Goal: Information Seeking & Learning: Check status

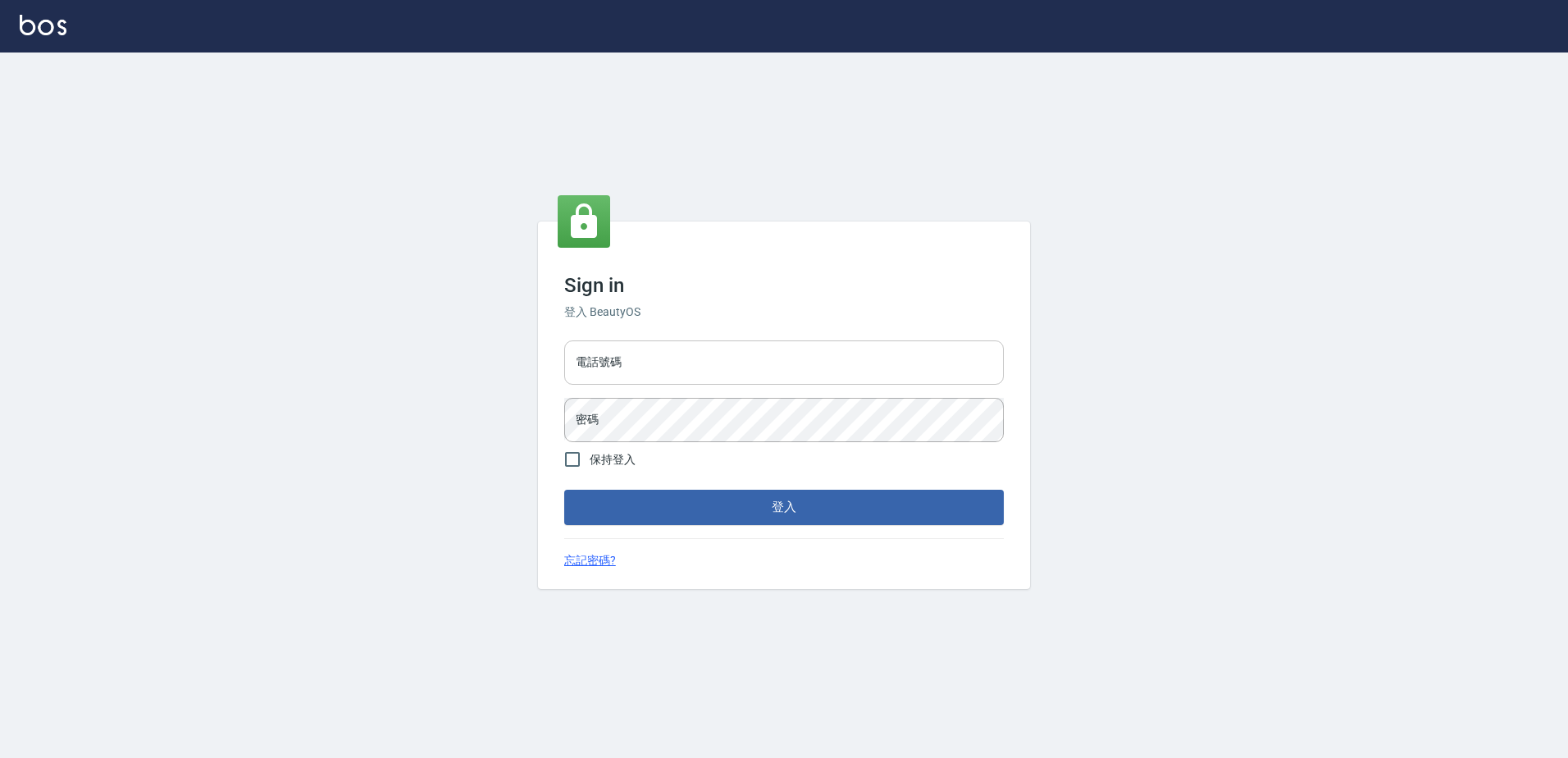
drag, startPoint x: 655, startPoint y: 359, endPoint x: 657, endPoint y: 375, distance: 16.1
click at [655, 359] on input "電話號碼" at bounding box center [784, 362] width 439 height 44
type input "0426865599"
click at [564, 490] on button "登入" at bounding box center [784, 506] width 439 height 35
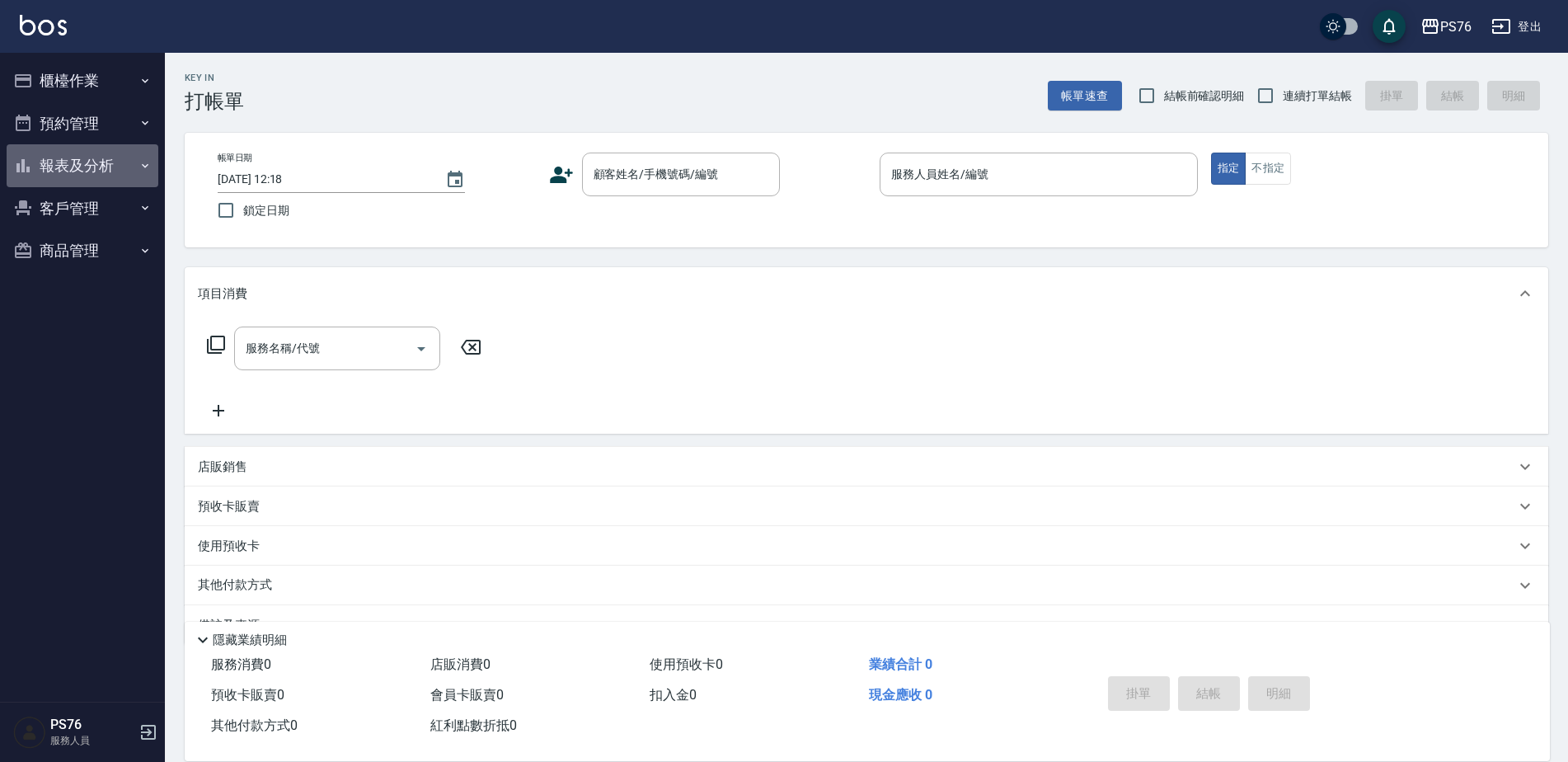
click at [109, 163] on button "報表及分析" at bounding box center [82, 165] width 152 height 43
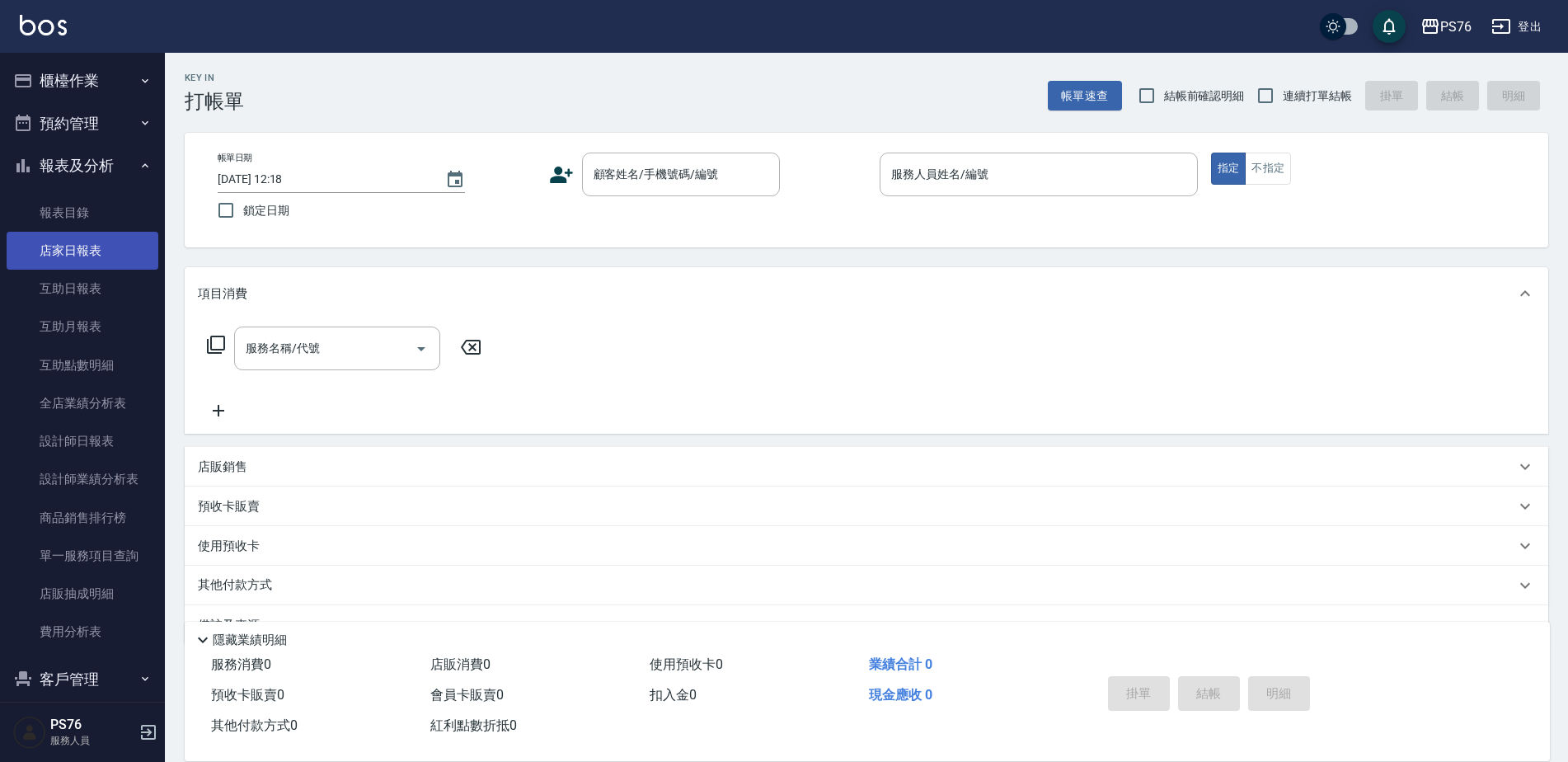
click at [90, 254] on link "店家日報表" at bounding box center [82, 251] width 152 height 38
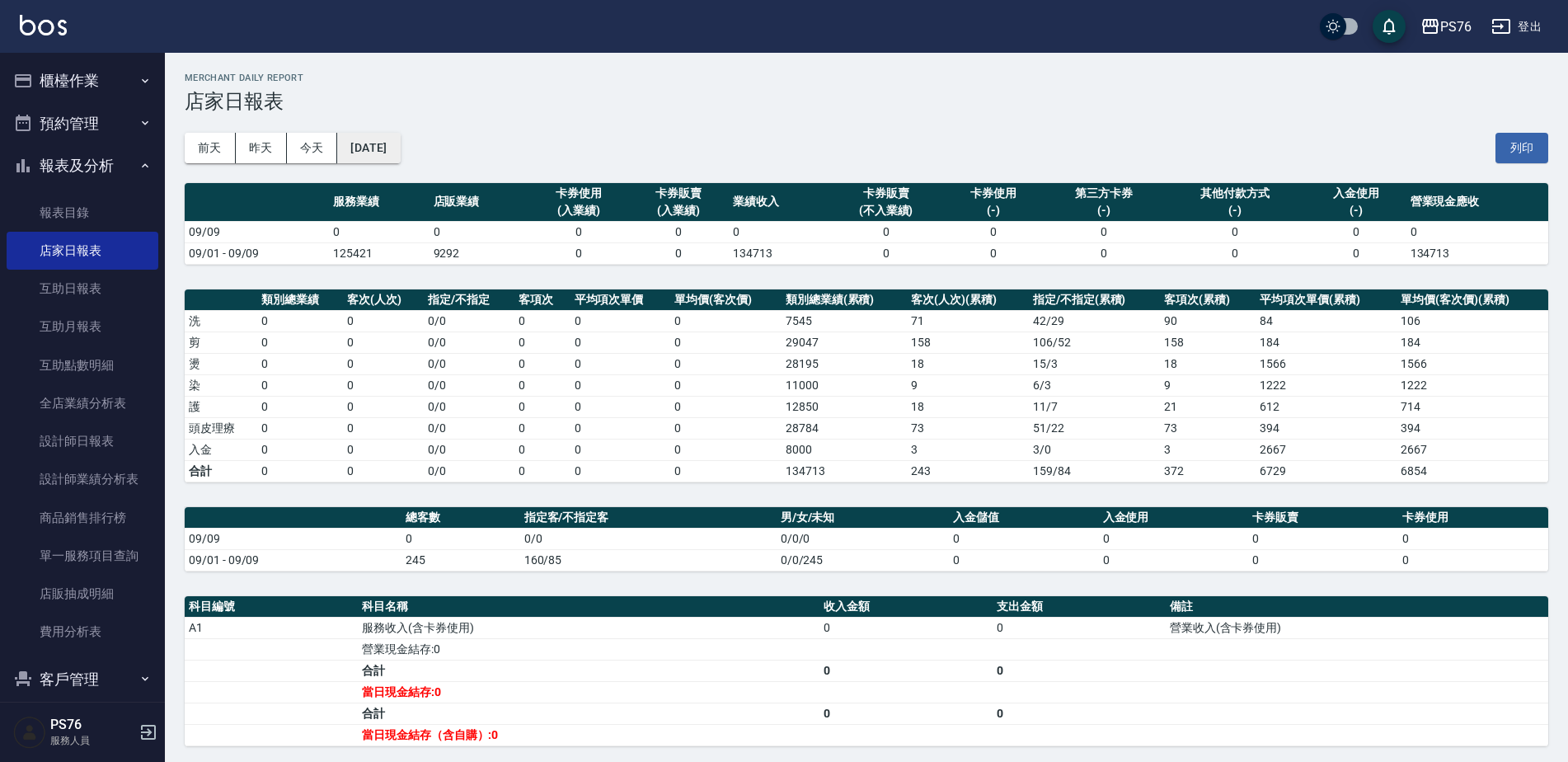
click at [387, 155] on button "[DATE]" at bounding box center [368, 148] width 62 height 31
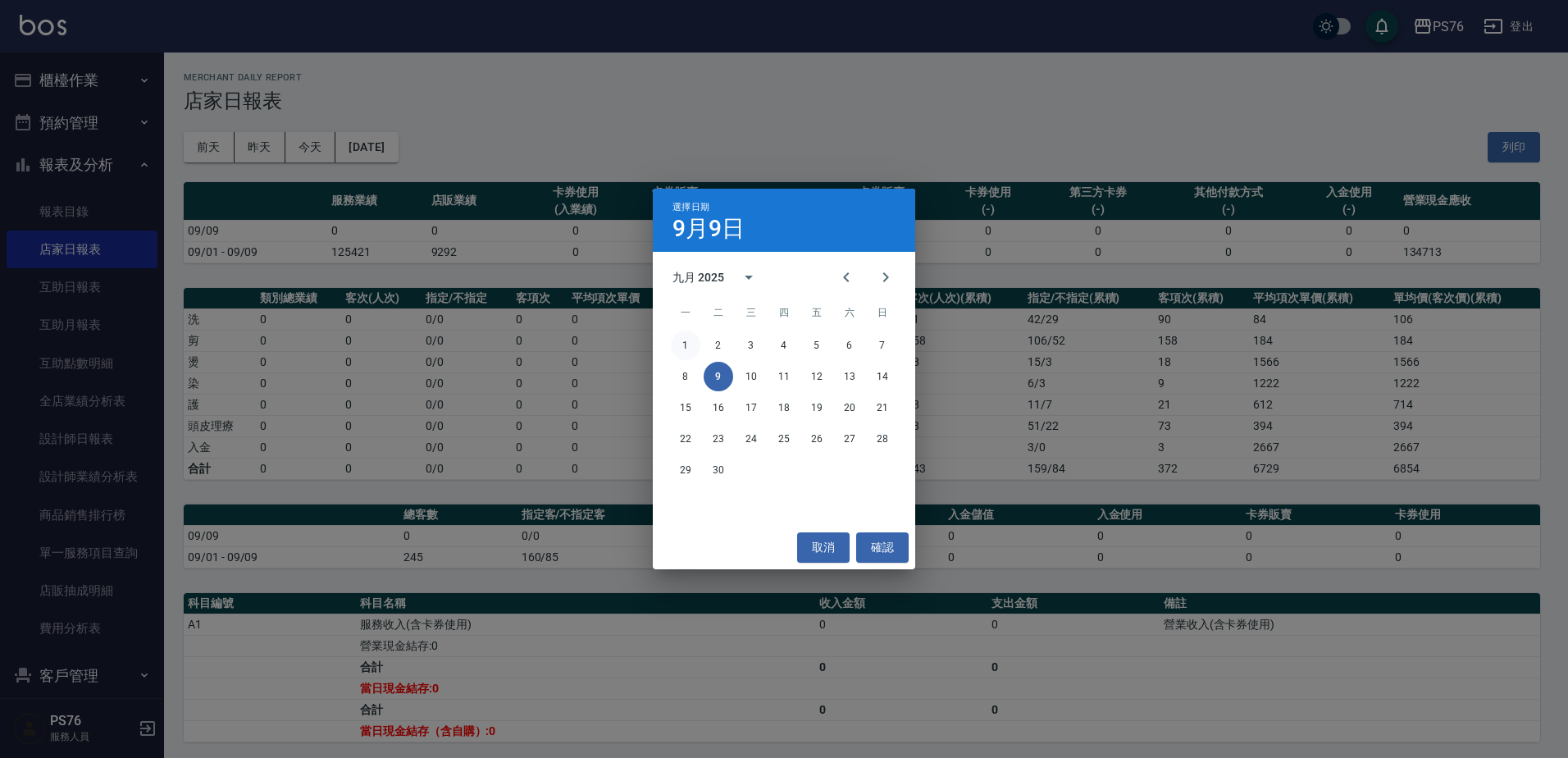
click at [679, 339] on button "1" at bounding box center [686, 345] width 30 height 30
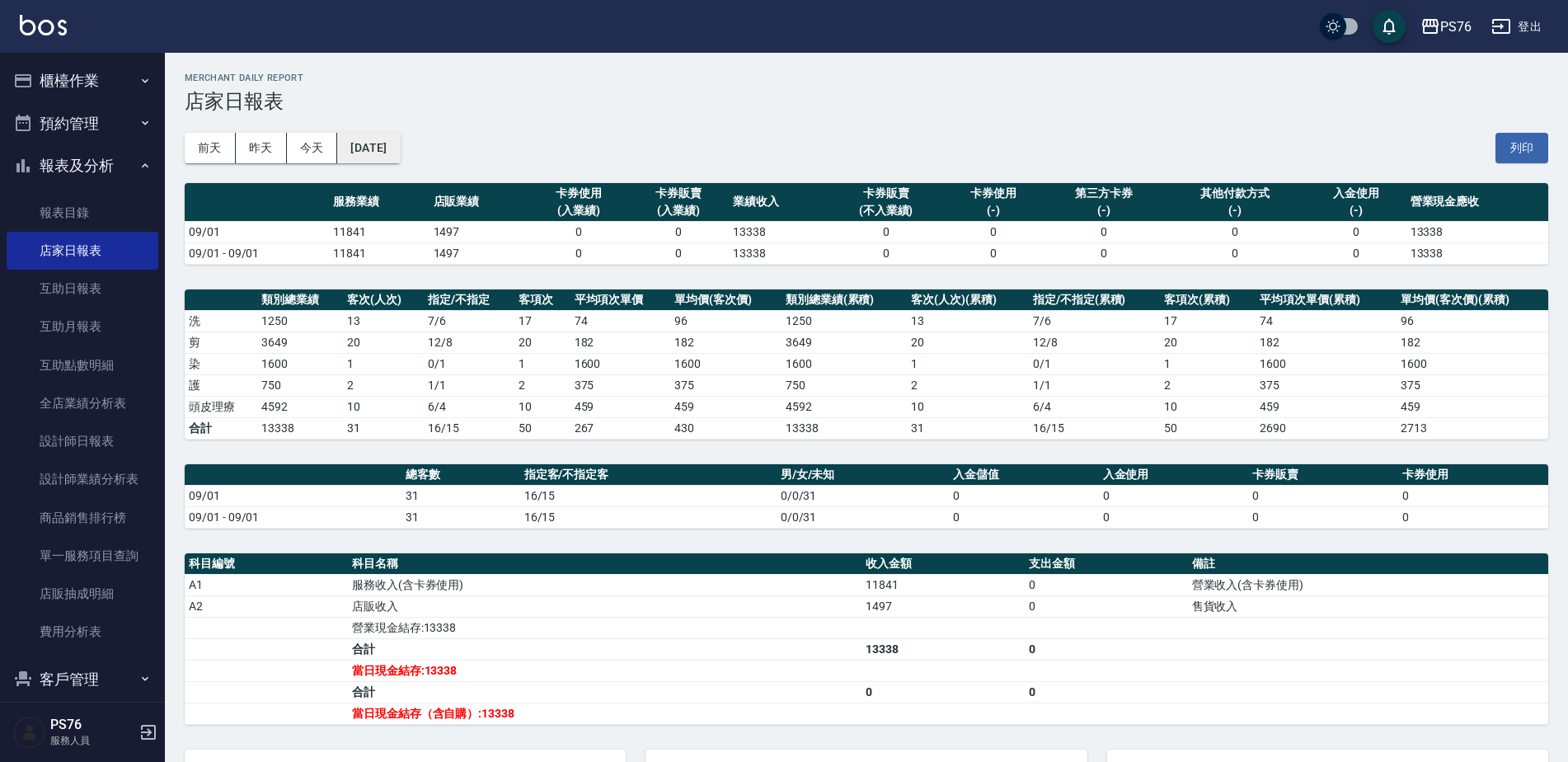
click at [400, 139] on button "[DATE]" at bounding box center [368, 148] width 62 height 31
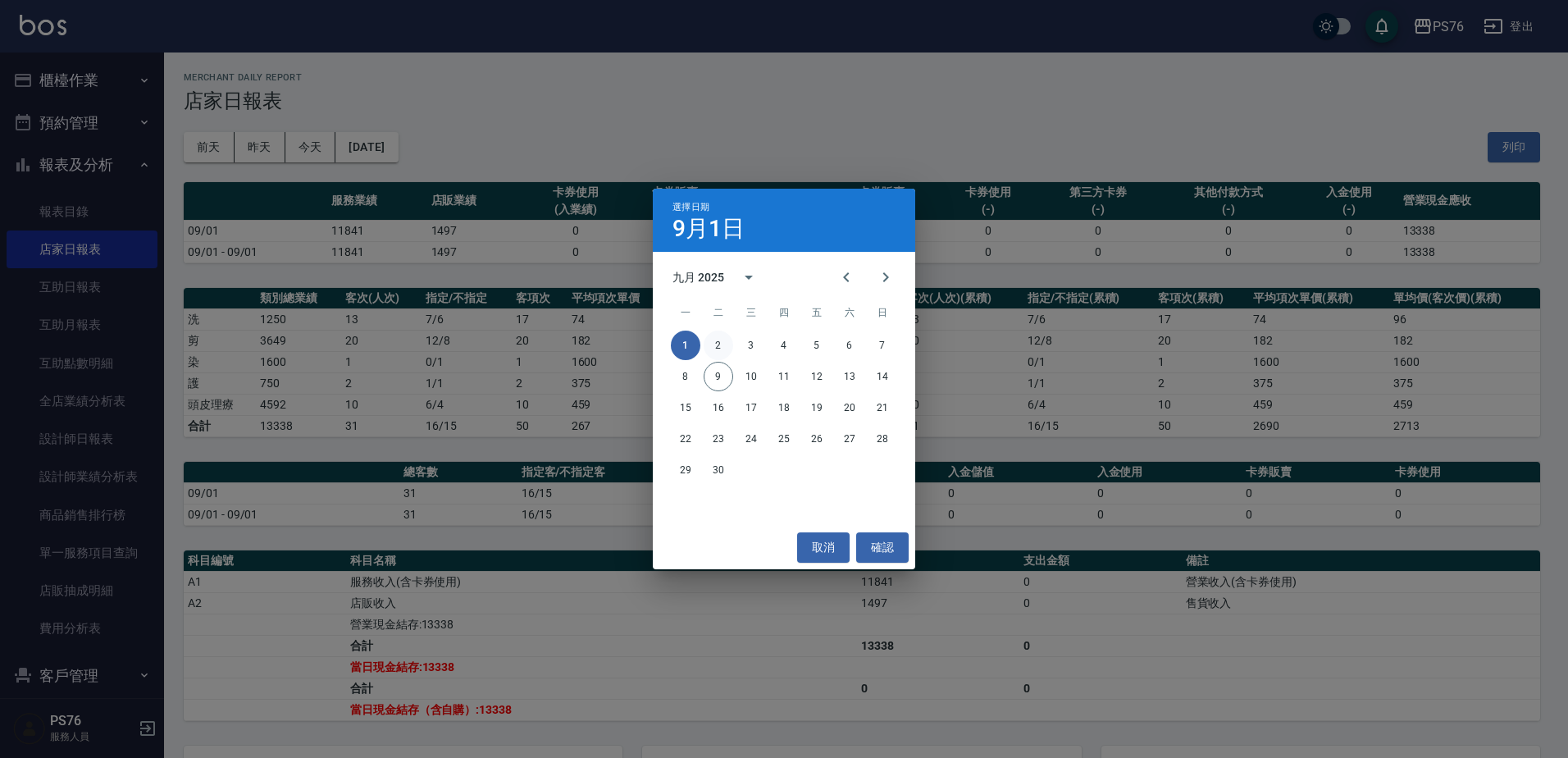
click at [726, 352] on button "2" at bounding box center [718, 345] width 30 height 30
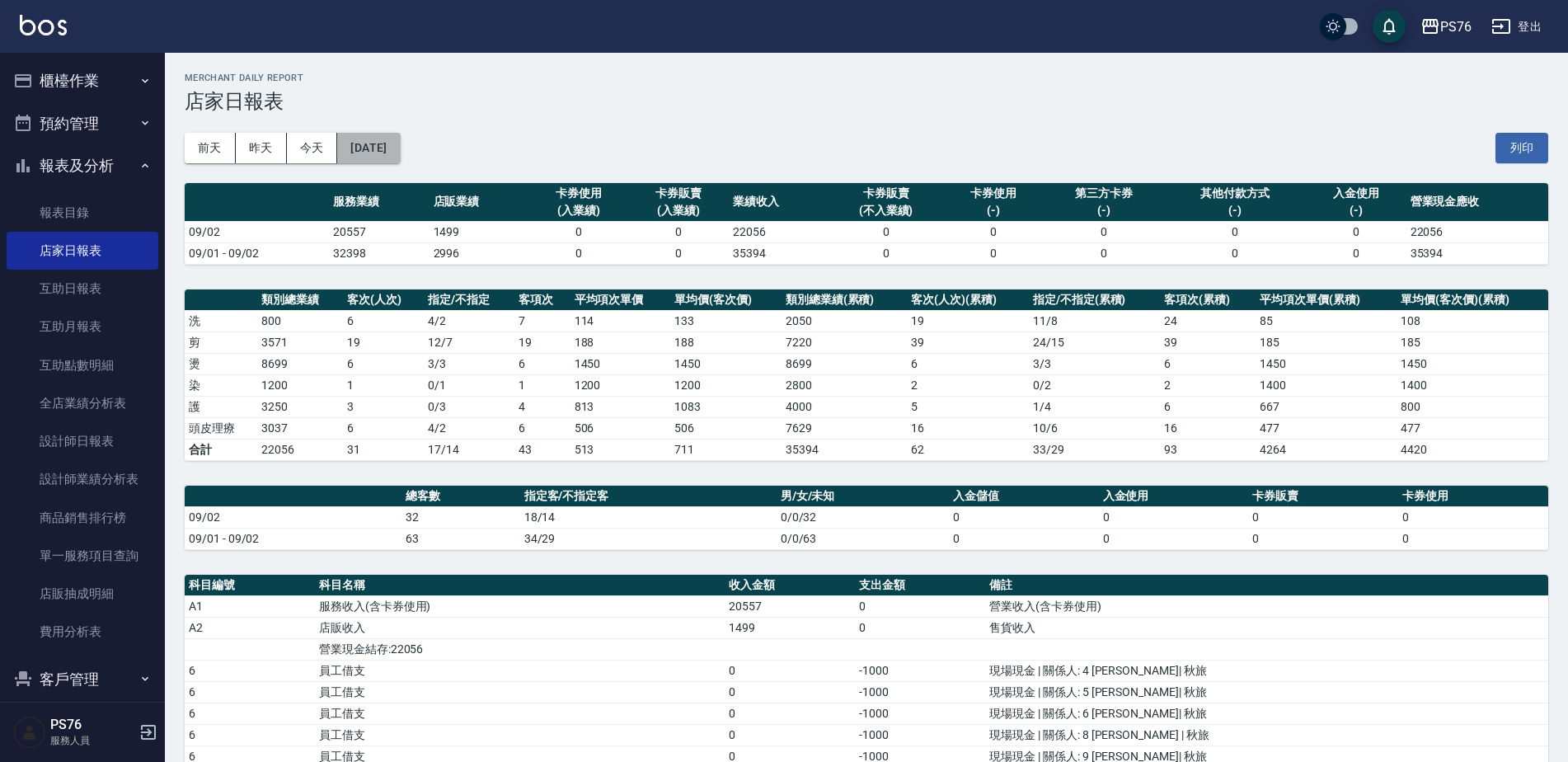
click at [370, 140] on button "[DATE]" at bounding box center [368, 148] width 62 height 31
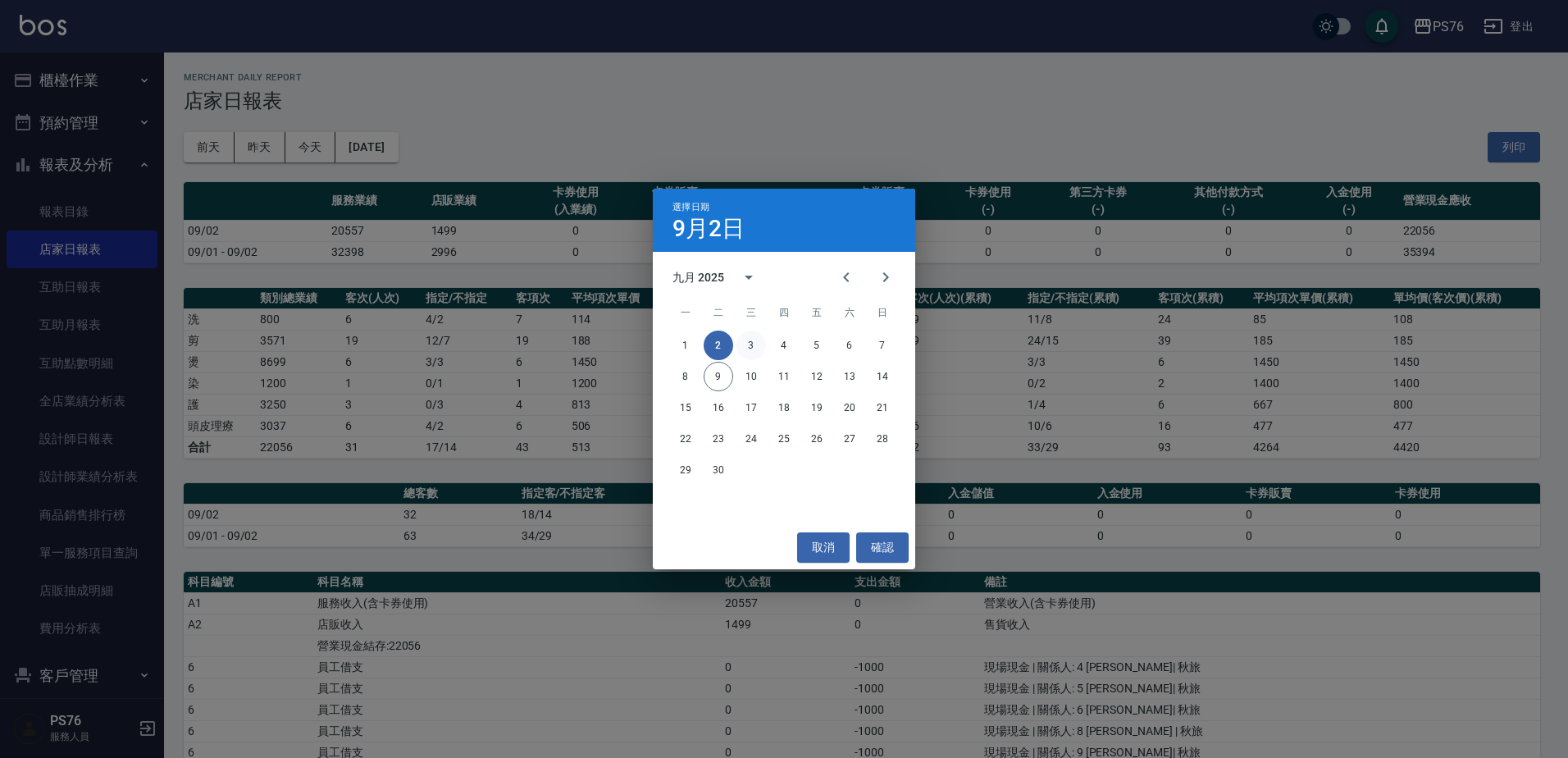
click at [757, 347] on button "3" at bounding box center [751, 345] width 30 height 30
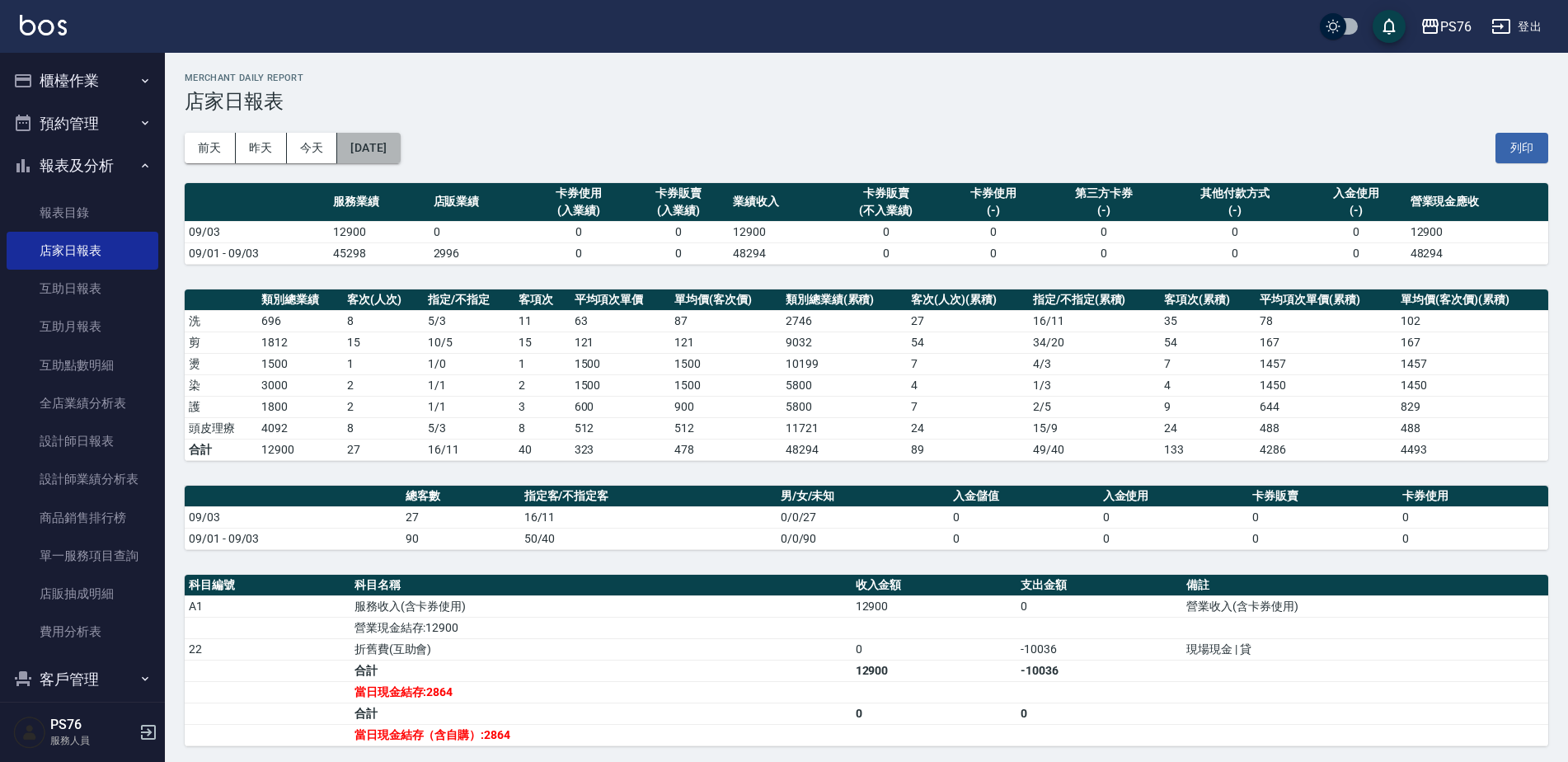
click at [400, 149] on button "[DATE]" at bounding box center [368, 148] width 62 height 31
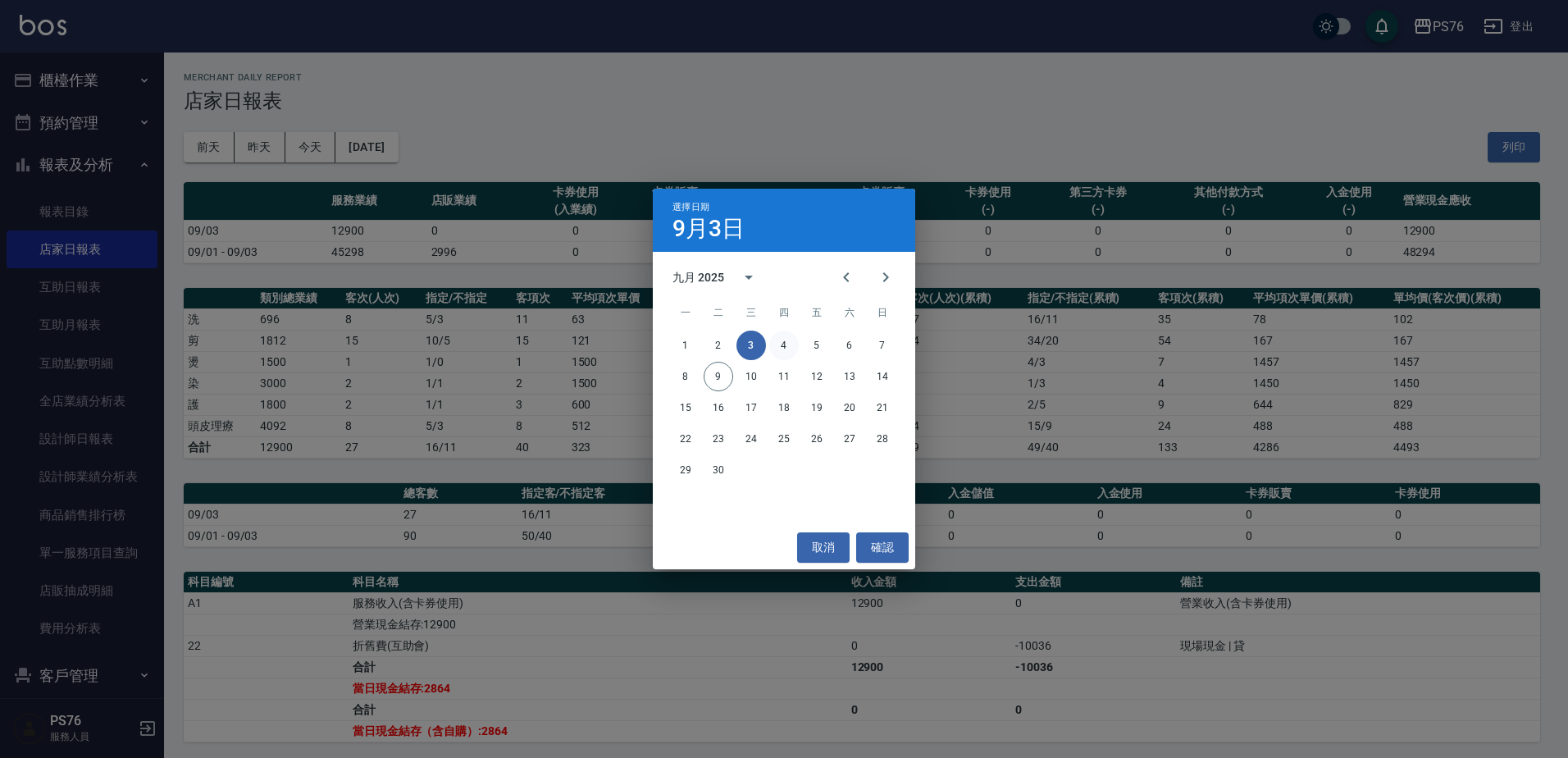
click at [780, 346] on button "4" at bounding box center [784, 345] width 30 height 30
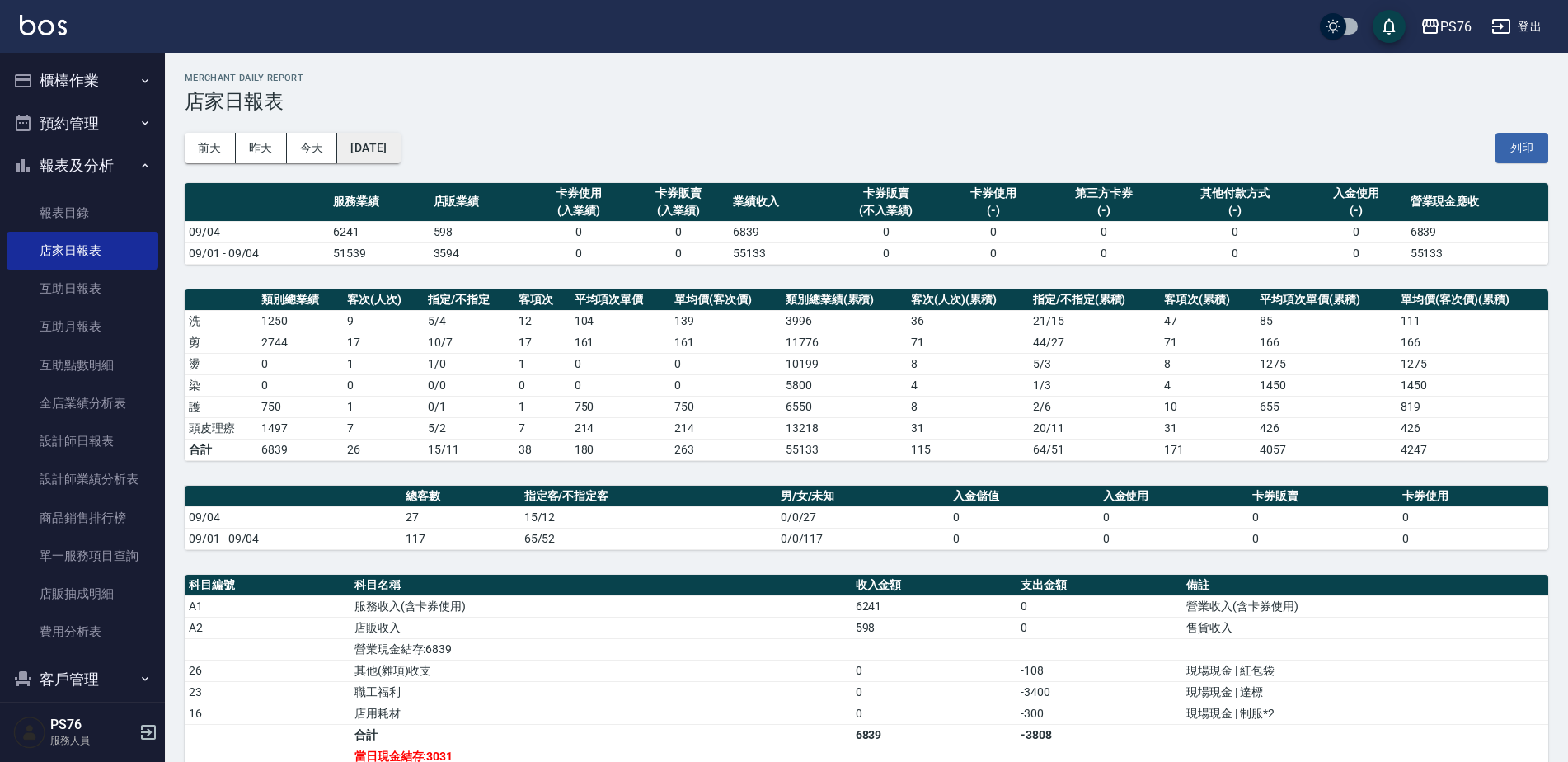
click at [400, 158] on button "[DATE]" at bounding box center [368, 148] width 62 height 31
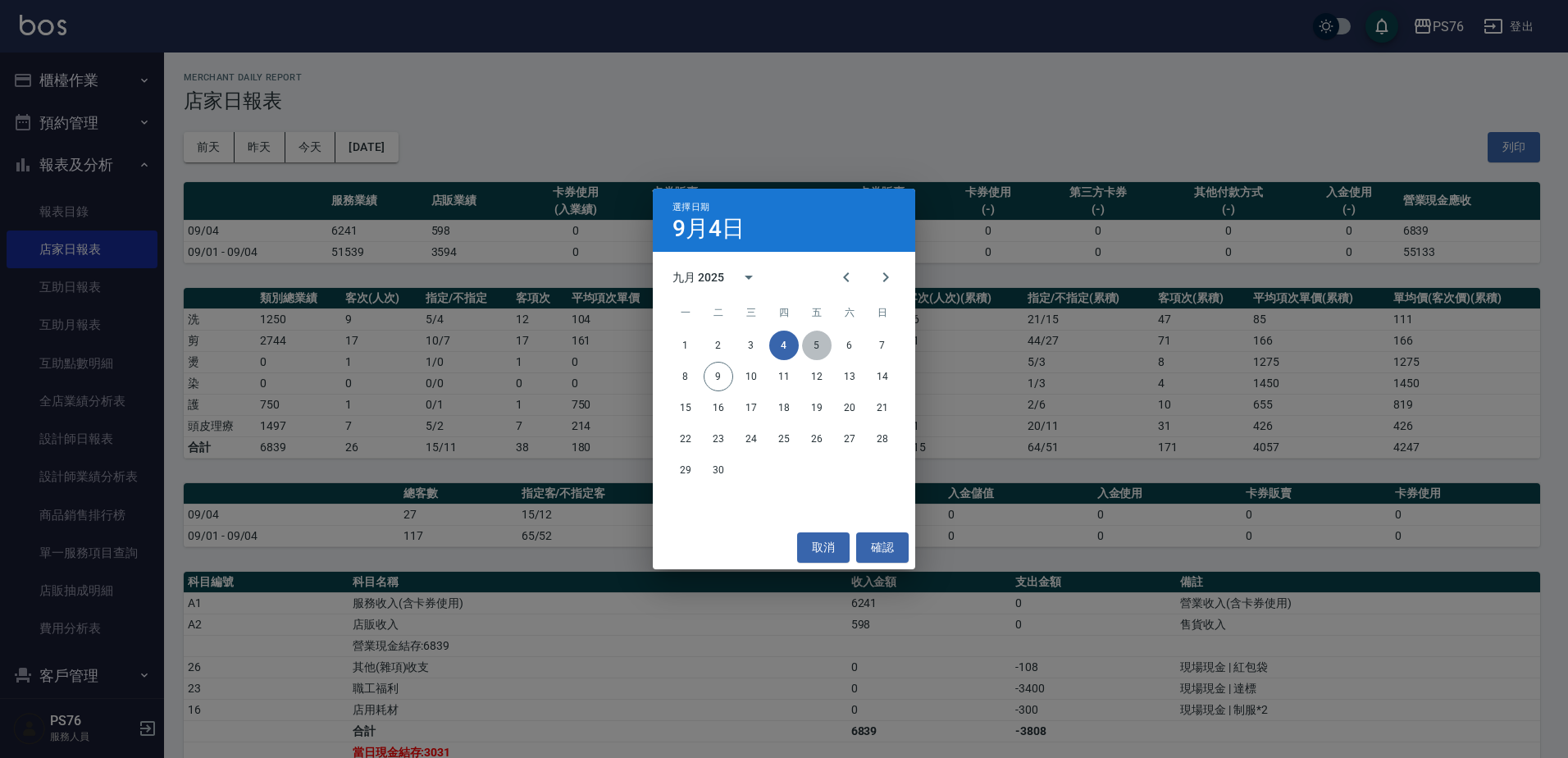
click at [822, 343] on button "5" at bounding box center [817, 345] width 30 height 30
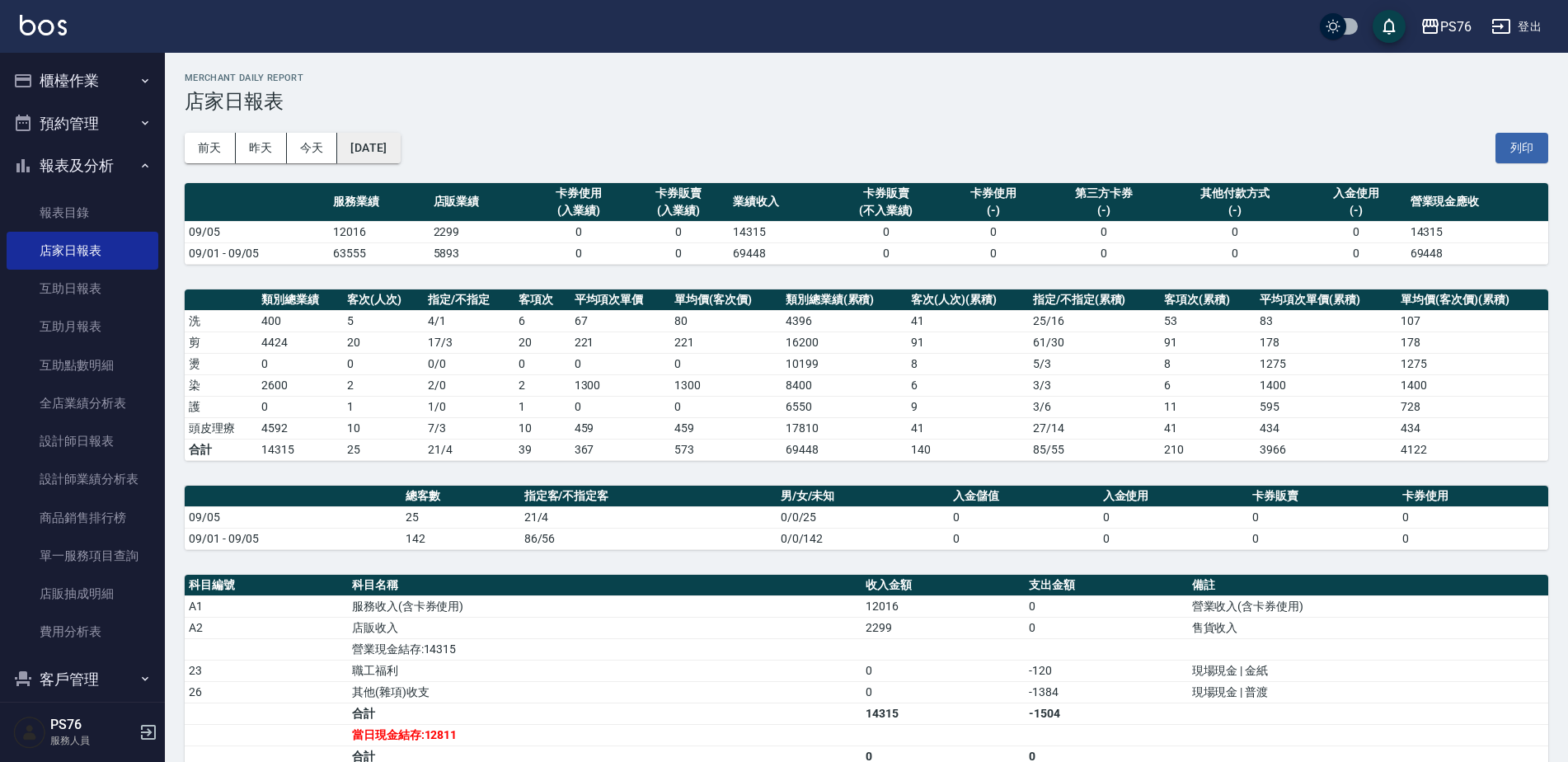
click at [384, 143] on button "[DATE]" at bounding box center [368, 148] width 62 height 31
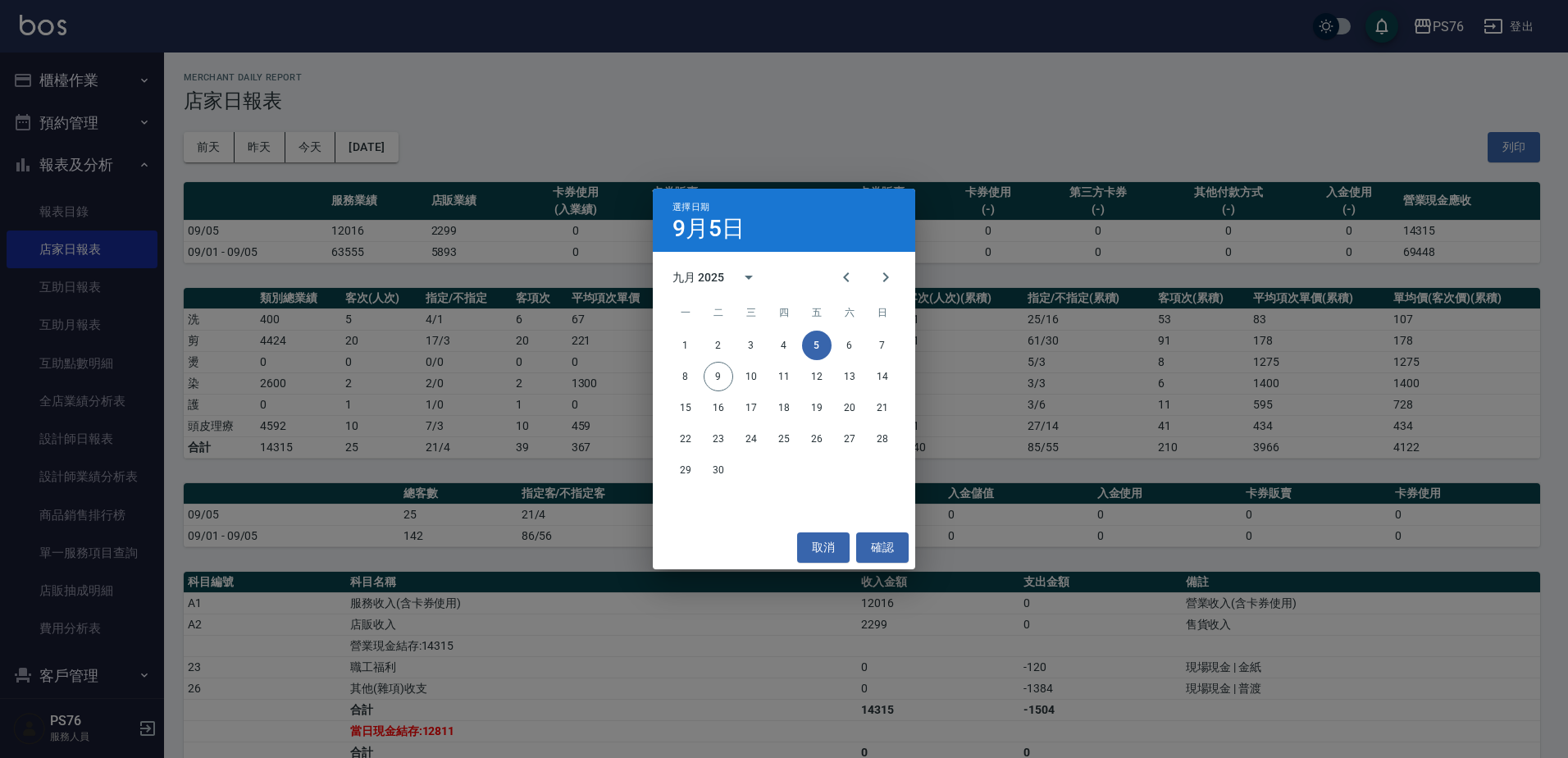
click at [833, 339] on div "1 2 3 4 5 6 7" at bounding box center [784, 345] width 262 height 30
click at [867, 341] on button "7" at bounding box center [882, 345] width 30 height 30
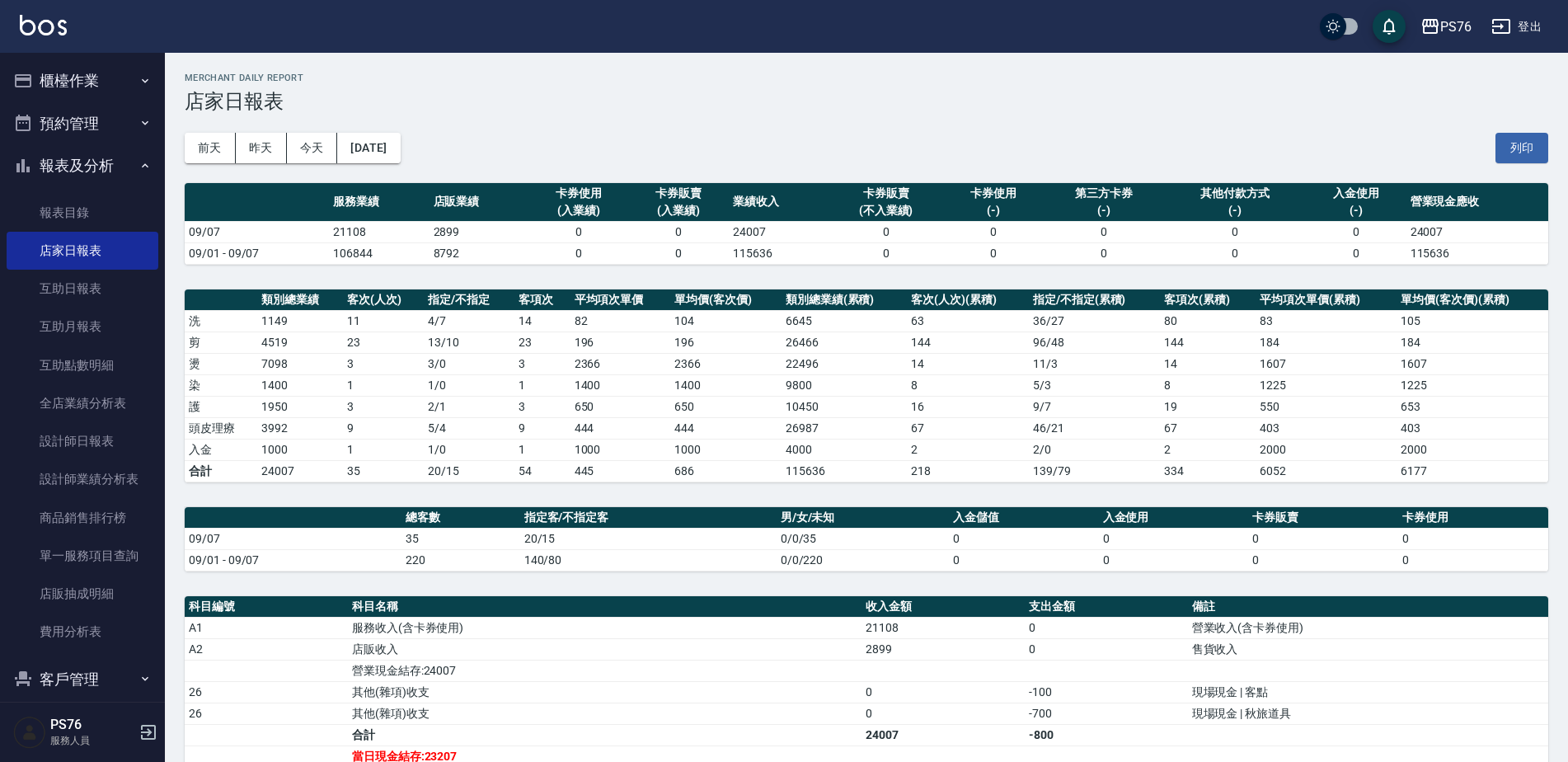
click at [401, 132] on div "[DATE] [DATE] [DATE] [DATE] 列印" at bounding box center [866, 148] width 1364 height 70
click at [399, 144] on button "[DATE]" at bounding box center [368, 148] width 62 height 31
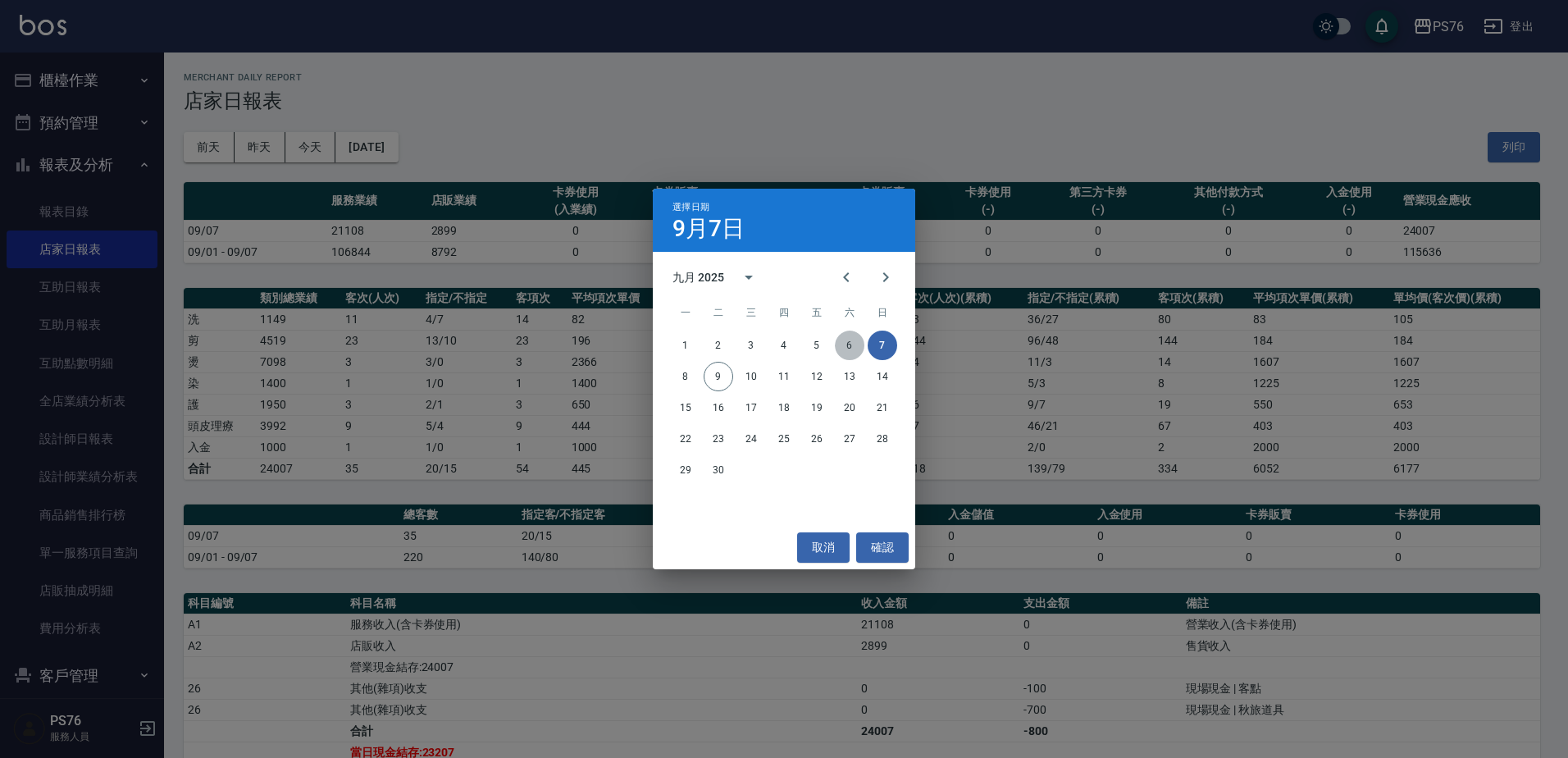
click at [851, 340] on button "6" at bounding box center [850, 345] width 30 height 30
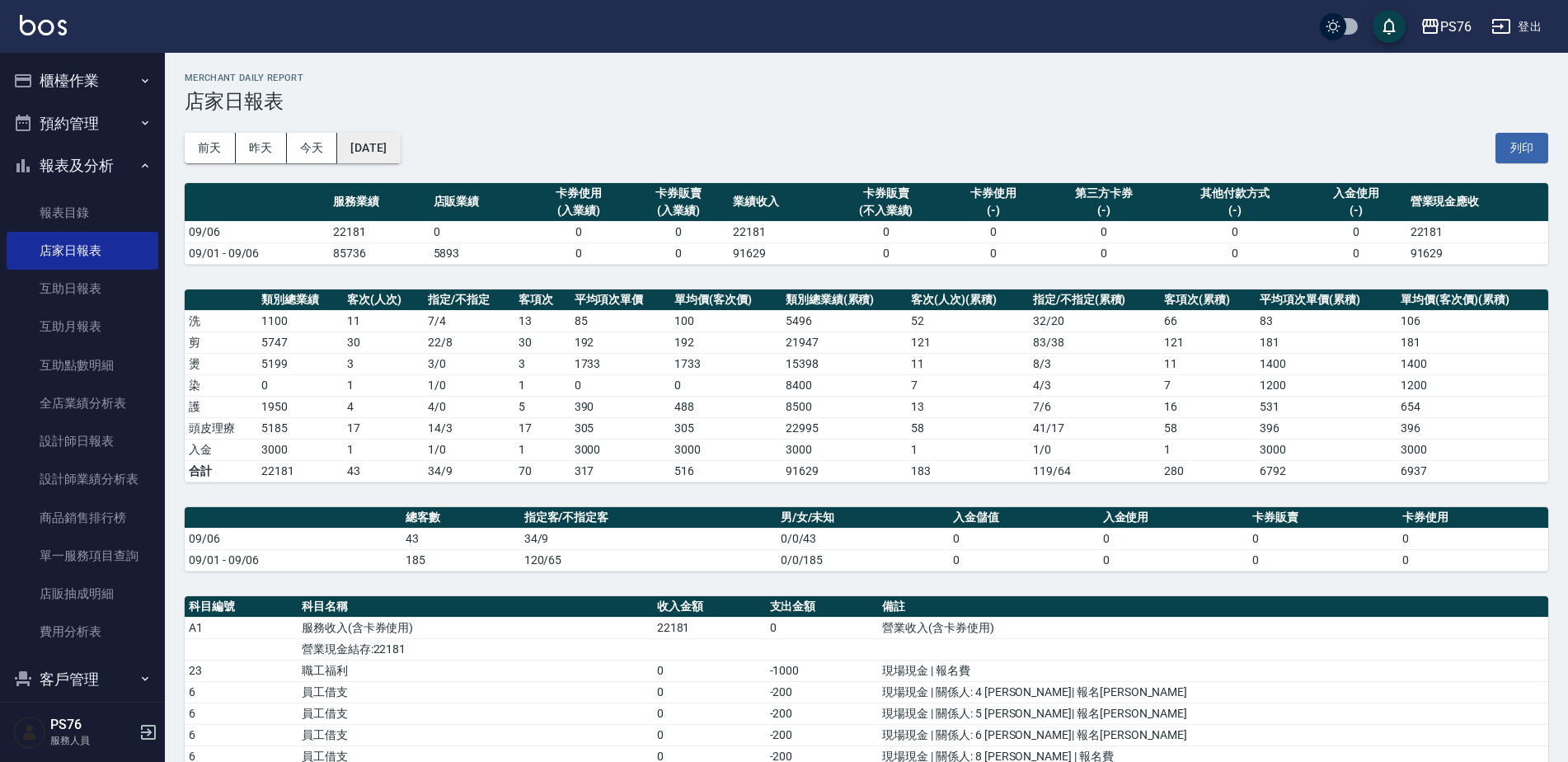
click at [400, 147] on button "[DATE]" at bounding box center [368, 148] width 62 height 31
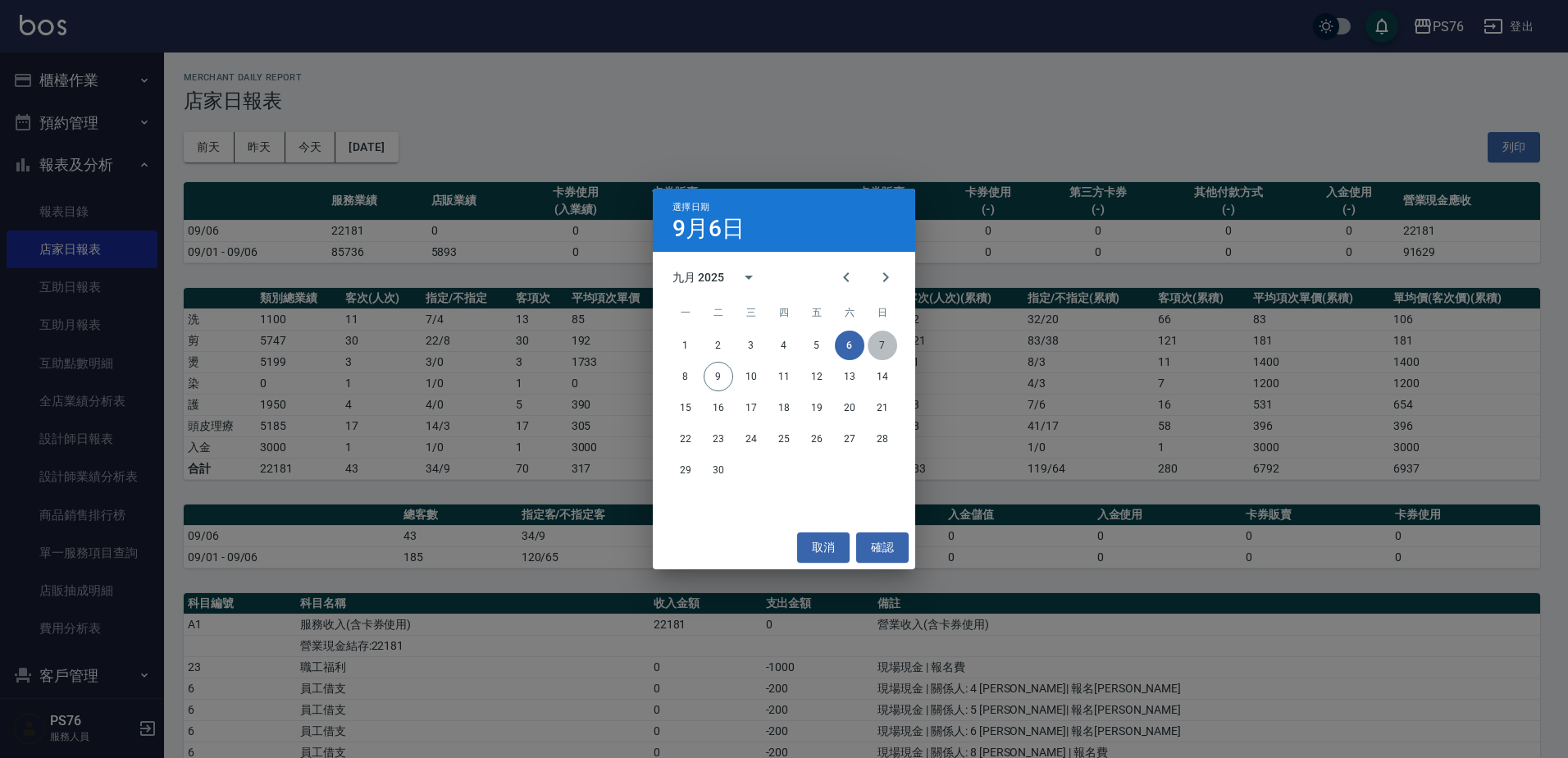
click at [888, 342] on button "7" at bounding box center [882, 345] width 30 height 30
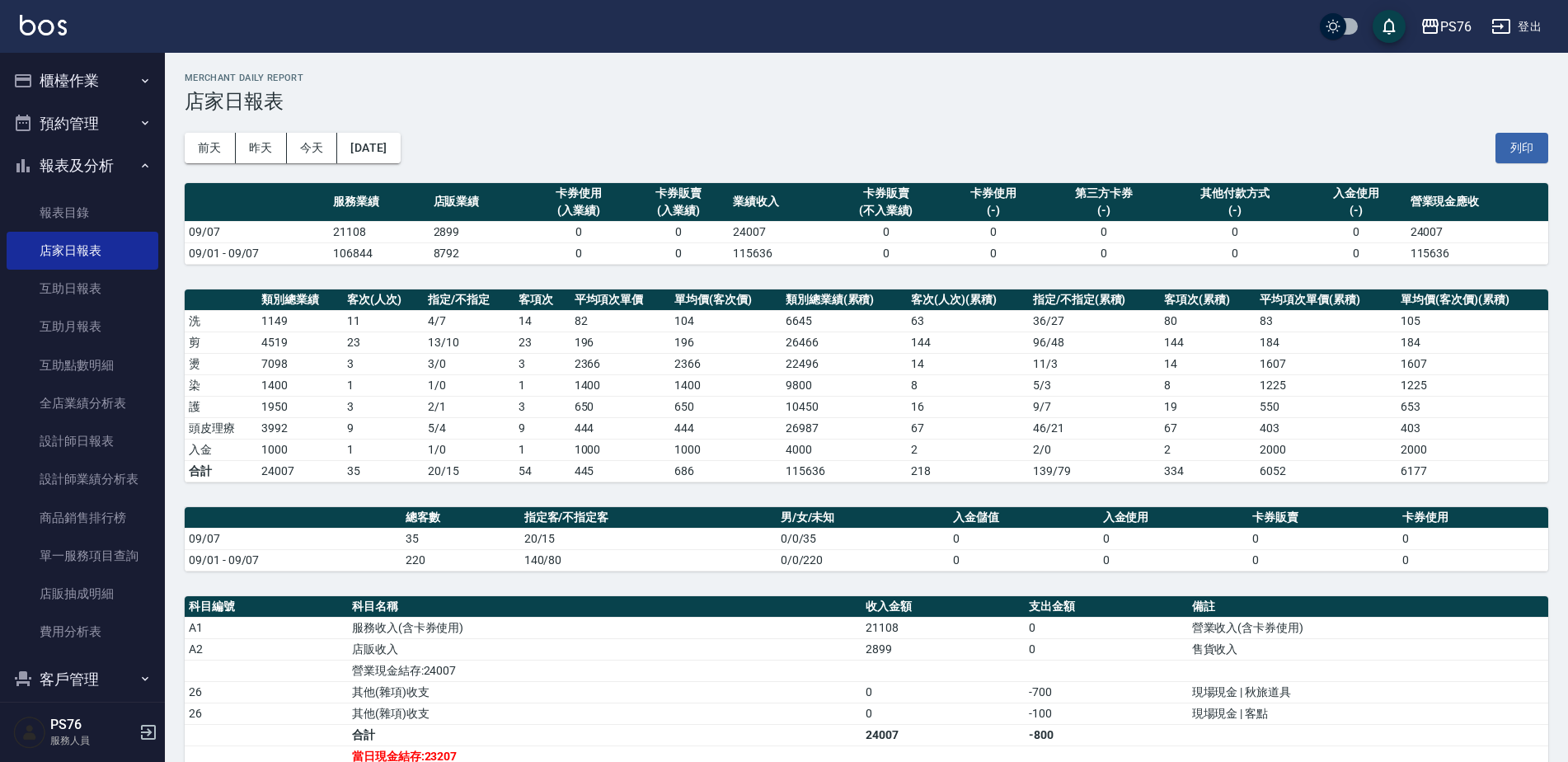
click at [366, 131] on div "[DATE] [DATE] [DATE] [DATE] 列印" at bounding box center [866, 148] width 1364 height 70
click at [383, 156] on button "[DATE]" at bounding box center [368, 148] width 62 height 31
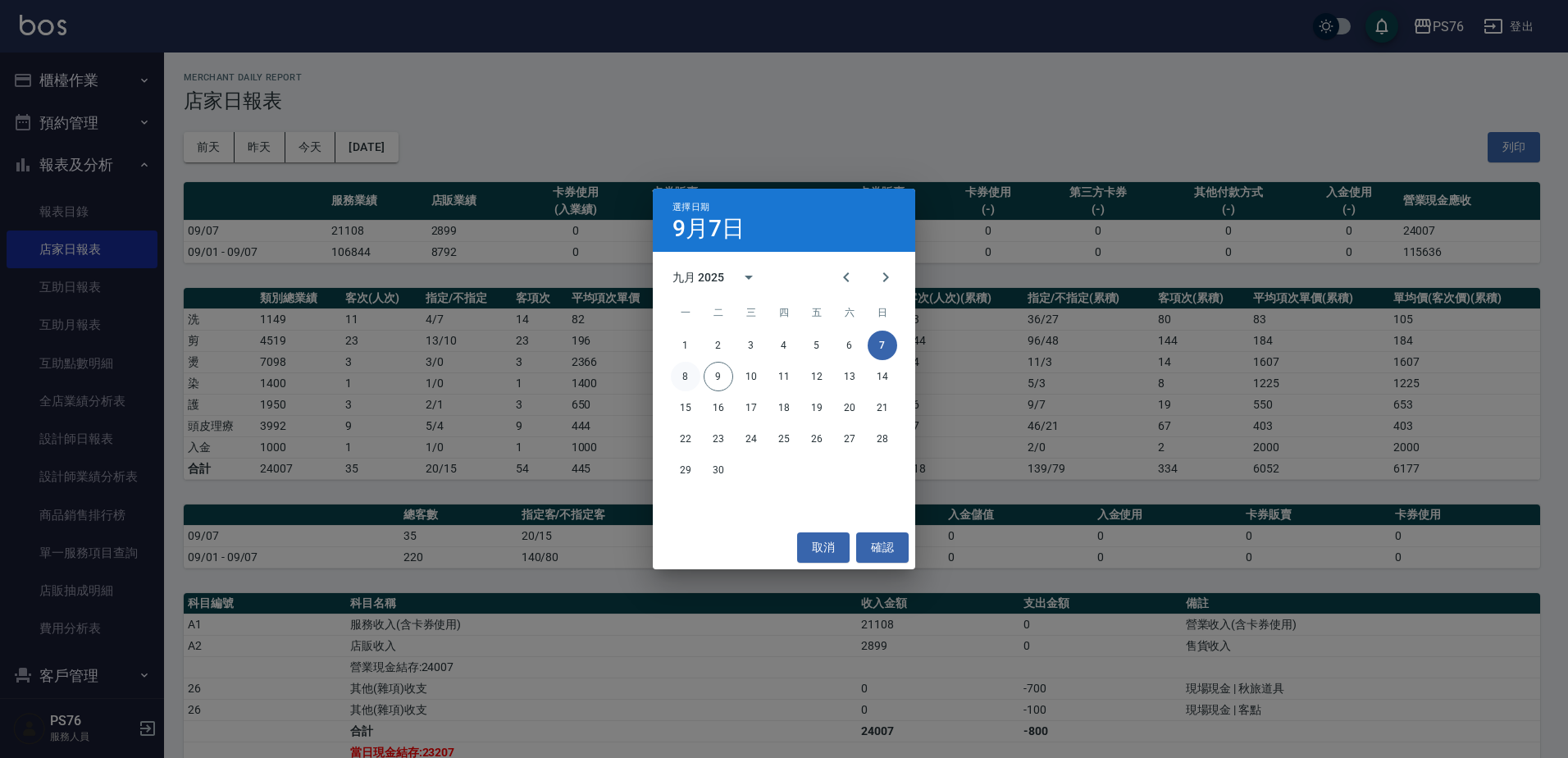
click at [688, 374] on button "8" at bounding box center [686, 377] width 30 height 30
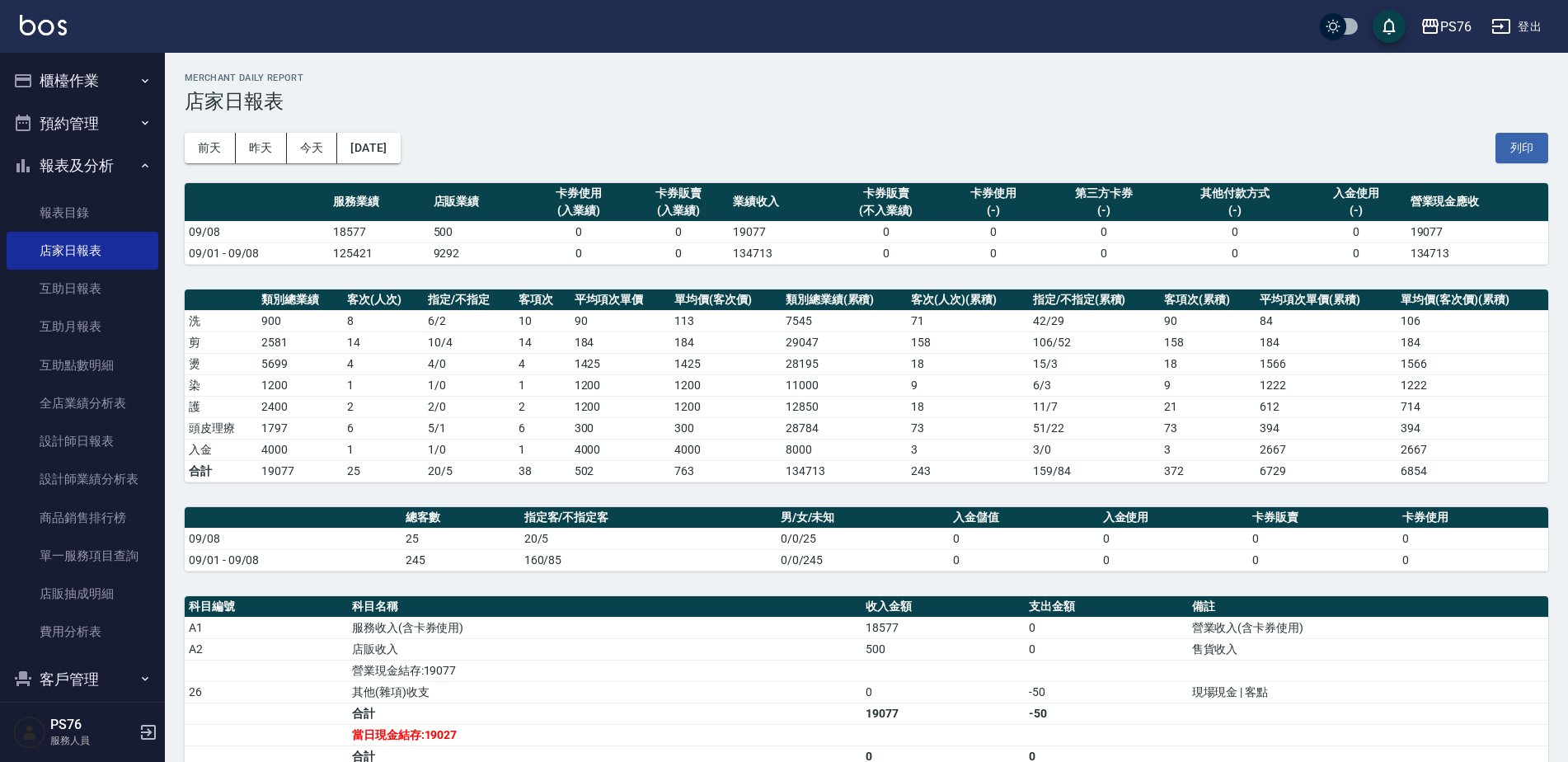
click at [1531, 28] on button "登出" at bounding box center [1516, 27] width 63 height 31
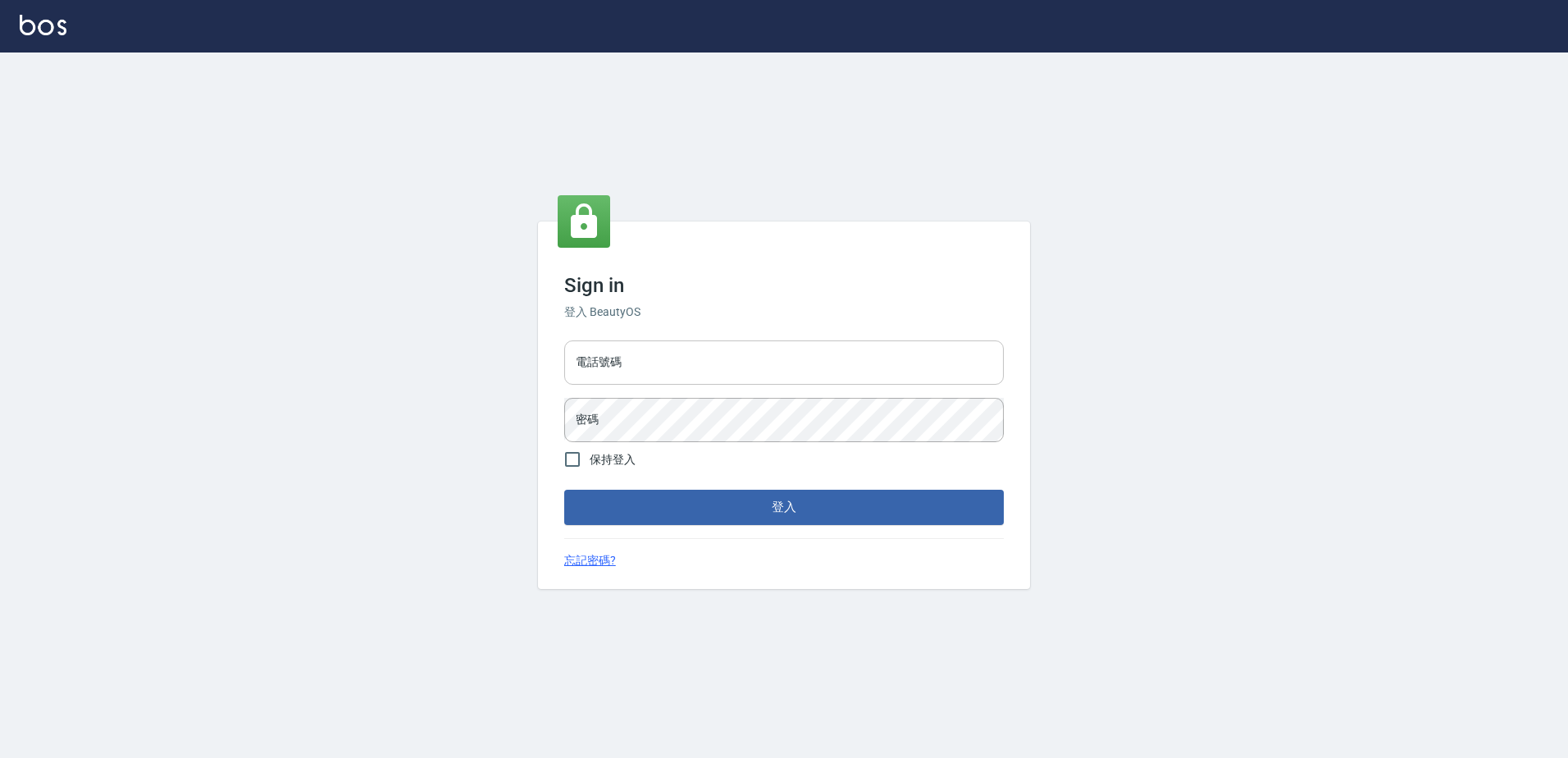
click at [791, 367] on input "電話號碼" at bounding box center [784, 362] width 439 height 44
type input "0426865599"
click at [564, 490] on button "登入" at bounding box center [784, 506] width 439 height 35
